Goal: Check status: Check status

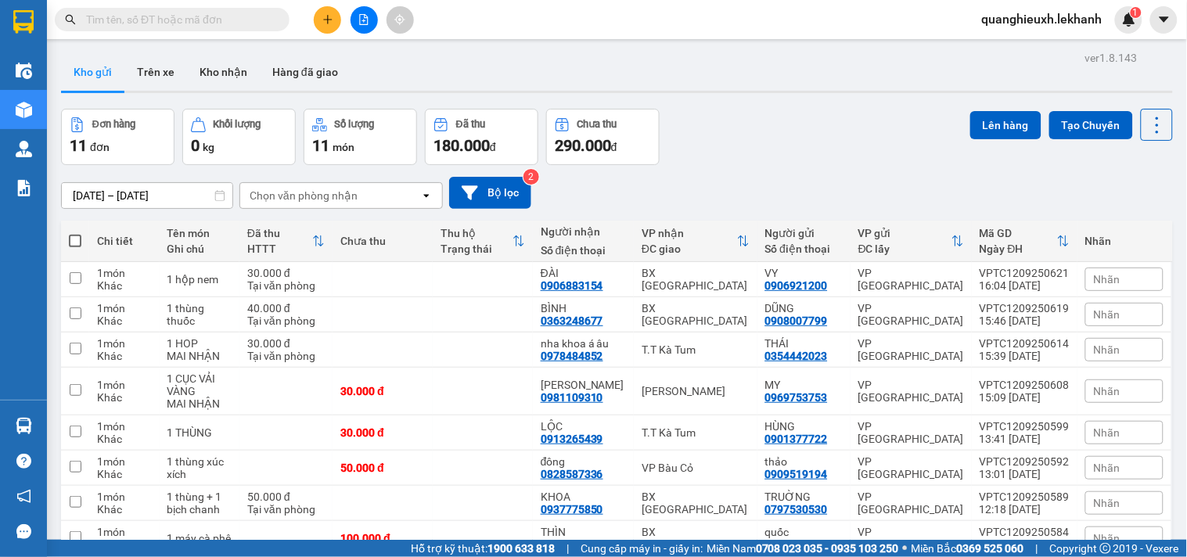
click at [75, 197] on input "12/09/2025 – 13/09/2025" at bounding box center [147, 195] width 171 height 25
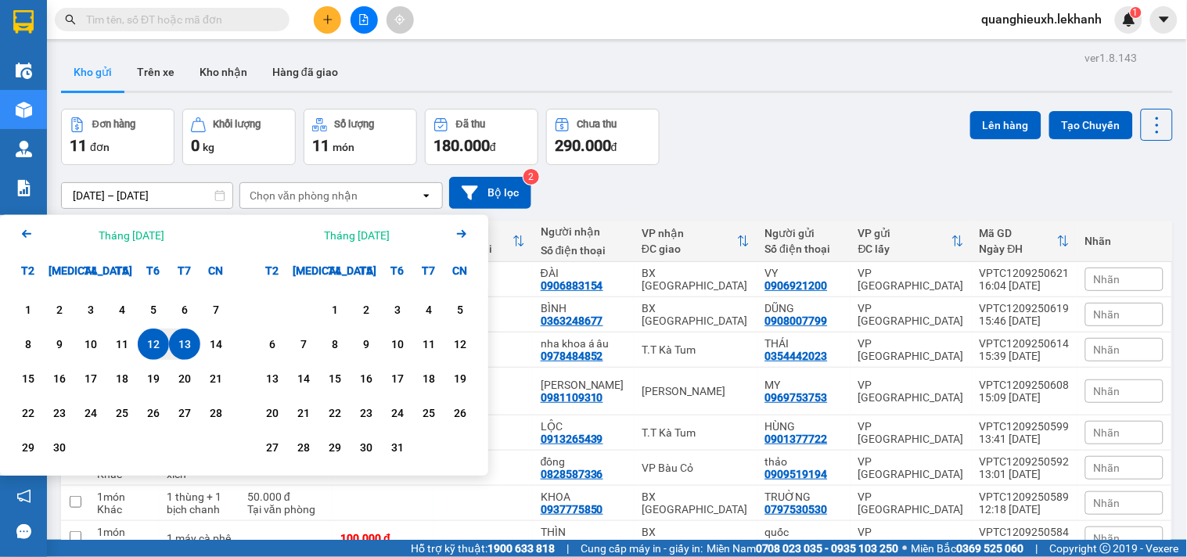
click at [175, 340] on div "13" at bounding box center [185, 344] width 22 height 19
type input "13/09/2025 – 13/09/2025"
